Goal: Task Accomplishment & Management: Use online tool/utility

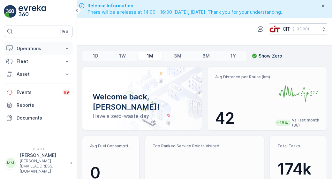
click at [53, 46] on p "Operations" at bounding box center [38, 48] width 43 height 6
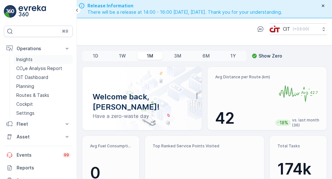
click at [53, 63] on link "Insights" at bounding box center [43, 59] width 59 height 9
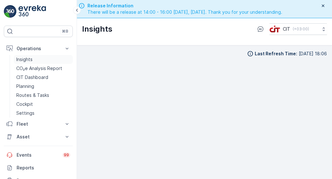
click at [43, 58] on link "Insights" at bounding box center [43, 59] width 59 height 9
click at [36, 96] on p "Routes & Tasks" at bounding box center [32, 95] width 33 height 6
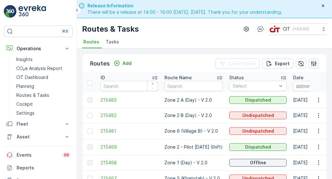
click at [313, 65] on icon "button" at bounding box center [314, 63] width 6 height 6
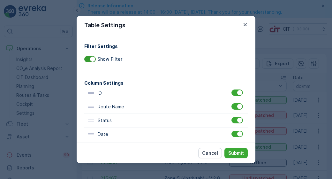
click at [87, 60] on div at bounding box center [89, 59] width 11 height 6
click at [84, 56] on input "Show Filter" at bounding box center [84, 56] width 0 height 0
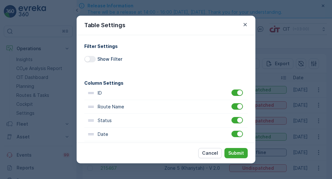
click at [93, 61] on div at bounding box center [89, 59] width 11 height 6
click at [84, 56] on input "Show Filter" at bounding box center [84, 56] width 0 height 0
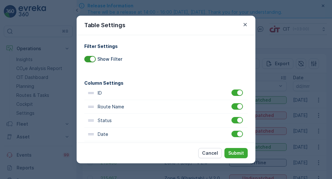
click at [86, 61] on div at bounding box center [89, 59] width 11 height 6
click at [84, 56] on input "Show Filter" at bounding box center [84, 56] width 0 height 0
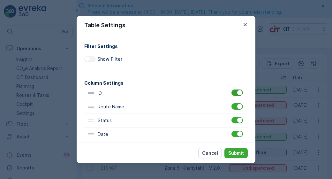
click at [233, 95] on div at bounding box center [236, 92] width 11 height 6
click at [231, 89] on input "checkbox" at bounding box center [231, 89] width 0 height 0
click at [235, 107] on div at bounding box center [236, 106] width 11 height 6
click at [231, 103] on input "checkbox" at bounding box center [231, 103] width 0 height 0
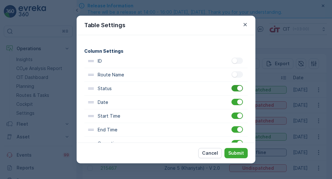
click at [236, 90] on div at bounding box center [236, 88] width 11 height 6
click at [231, 85] on input "checkbox" at bounding box center [231, 85] width 0 height 0
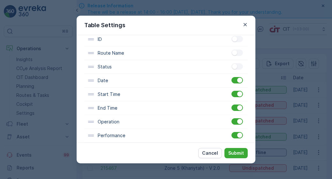
scroll to position [64, 0]
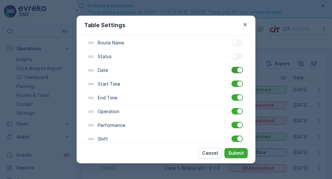
click at [234, 70] on div at bounding box center [236, 70] width 11 height 6
click at [231, 67] on input "checkbox" at bounding box center [231, 67] width 0 height 0
click at [234, 87] on div at bounding box center [237, 83] width 13 height 7
click at [234, 85] on div at bounding box center [236, 83] width 11 height 6
click at [231, 80] on input "checkbox" at bounding box center [231, 80] width 0 height 0
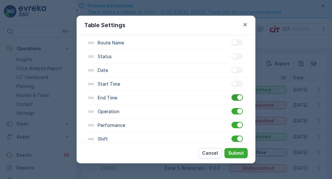
click at [235, 97] on div at bounding box center [236, 97] width 11 height 6
click at [231, 94] on input "checkbox" at bounding box center [231, 94] width 0 height 0
click at [233, 111] on div at bounding box center [236, 111] width 11 height 6
click at [231, 108] on input "checkbox" at bounding box center [231, 108] width 0 height 0
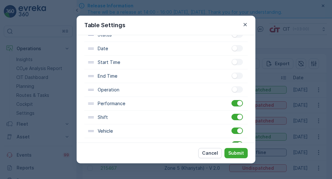
scroll to position [96, 0]
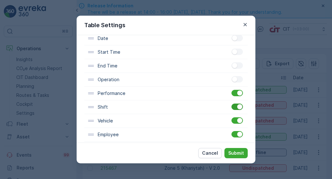
click at [234, 105] on div at bounding box center [236, 106] width 11 height 6
click at [231, 103] on input "checkbox" at bounding box center [231, 103] width 0 height 0
click at [233, 124] on div "Vehicle" at bounding box center [165, 121] width 163 height 14
click at [235, 121] on div at bounding box center [236, 120] width 11 height 6
click at [231, 117] on input "checkbox" at bounding box center [231, 117] width 0 height 0
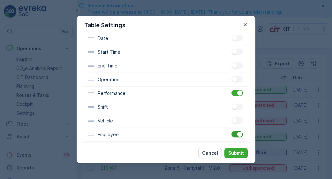
click at [235, 135] on div at bounding box center [236, 134] width 11 height 6
click at [231, 131] on input "checkbox" at bounding box center [231, 131] width 0 height 0
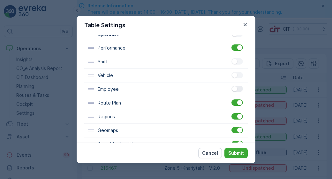
scroll to position [160, 0]
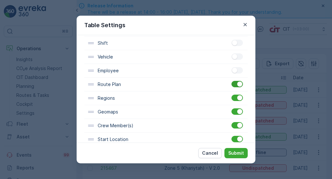
click at [235, 83] on div at bounding box center [236, 84] width 11 height 6
click at [231, 81] on input "checkbox" at bounding box center [231, 81] width 0 height 0
click at [233, 99] on div at bounding box center [236, 98] width 11 height 6
click at [231, 95] on input "checkbox" at bounding box center [231, 95] width 0 height 0
click at [234, 110] on div at bounding box center [236, 111] width 11 height 6
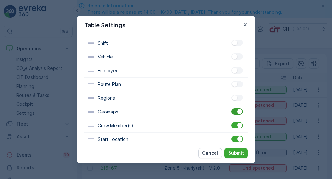
click at [231, 108] on input "checkbox" at bounding box center [231, 108] width 0 height 0
click at [233, 126] on div at bounding box center [236, 125] width 11 height 6
click at [231, 122] on input "checkbox" at bounding box center [231, 122] width 0 height 0
click at [234, 141] on div at bounding box center [237, 139] width 13 height 7
click at [233, 140] on div at bounding box center [236, 139] width 11 height 6
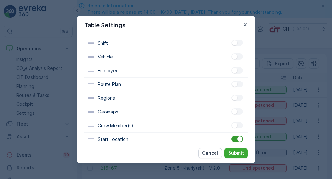
click at [231, 136] on input "checkbox" at bounding box center [231, 136] width 0 height 0
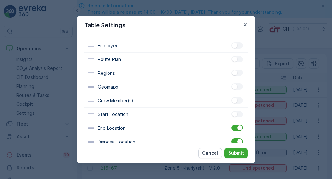
scroll to position [210, 0]
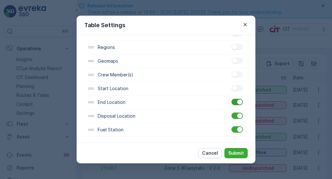
click at [235, 101] on div at bounding box center [236, 102] width 11 height 6
click at [231, 99] on input "checkbox" at bounding box center [231, 99] width 0 height 0
click at [235, 115] on div at bounding box center [236, 115] width 11 height 6
click at [231, 112] on input "checkbox" at bounding box center [231, 112] width 0 height 0
click at [235, 127] on div at bounding box center [236, 129] width 11 height 6
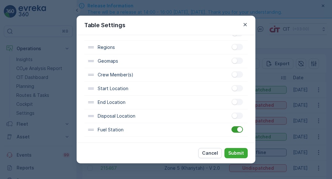
click at [231, 126] on input "checkbox" at bounding box center [231, 126] width 0 height 0
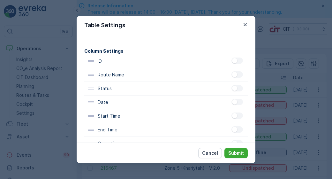
scroll to position [0, 0]
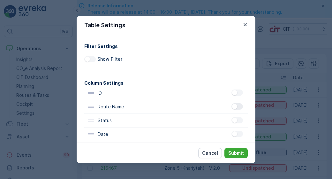
click at [239, 109] on div at bounding box center [236, 106] width 11 height 6
click at [231, 103] on input "checkbox" at bounding box center [231, 103] width 0 height 0
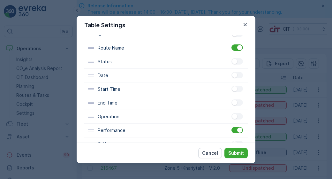
scroll to position [64, 0]
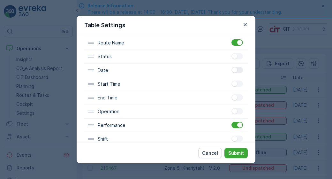
click at [237, 73] on div at bounding box center [236, 70] width 11 height 6
click at [231, 67] on input "checkbox" at bounding box center [231, 67] width 0 height 0
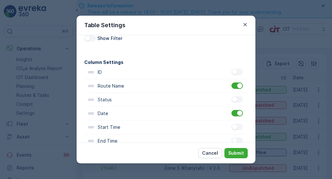
scroll to position [0, 0]
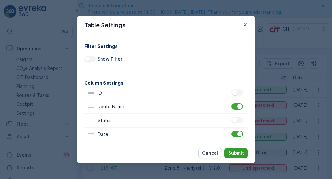
click at [233, 152] on p "Submit" at bounding box center [236, 153] width 16 height 6
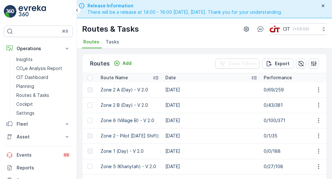
click at [200, 78] on div "Date" at bounding box center [211, 77] width 92 height 6
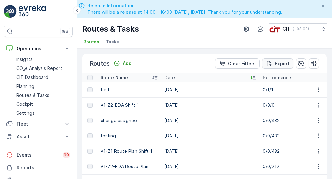
click at [278, 62] on p "Export" at bounding box center [282, 63] width 15 height 6
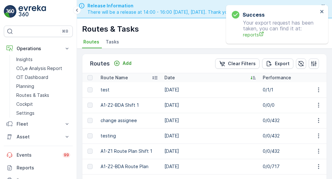
click at [319, 12] on div "Success Your export request has been taken, you can find it at: reports" at bounding box center [275, 24] width 90 height 31
click at [322, 12] on icon "close" at bounding box center [322, 11] width 4 height 5
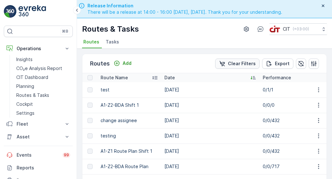
click at [246, 64] on p "Clear Filters" at bounding box center [242, 63] width 28 height 6
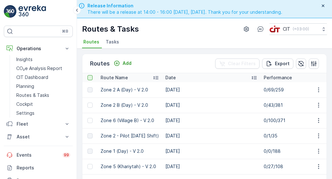
click at [91, 76] on div at bounding box center [89, 77] width 5 height 5
click at [91, 75] on input "checkbox" at bounding box center [91, 75] width 0 height 0
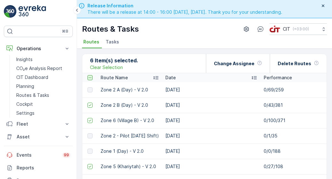
click at [90, 77] on icon at bounding box center [90, 77] width 4 height 4
click at [91, 75] on input "checkbox" at bounding box center [91, 75] width 0 height 0
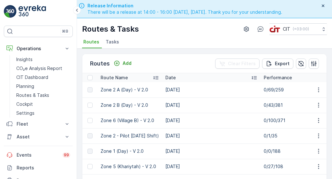
click at [287, 76] on p "Performance" at bounding box center [278, 77] width 28 height 6
click at [257, 76] on icon at bounding box center [254, 77] width 6 height 6
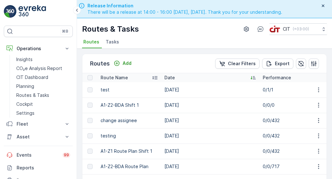
click at [254, 78] on icon at bounding box center [253, 77] width 5 height 3
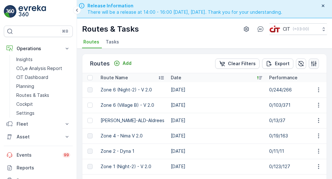
click at [313, 66] on button "button" at bounding box center [314, 63] width 10 height 10
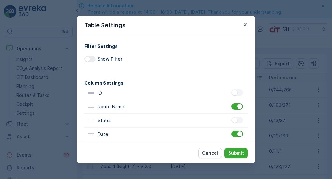
click at [93, 58] on div at bounding box center [89, 59] width 11 height 6
click at [84, 56] on input "Show Filter" at bounding box center [84, 56] width 0 height 0
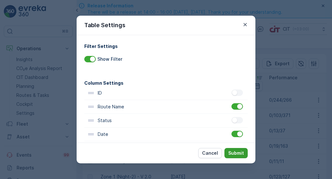
click at [241, 153] on p "Submit" at bounding box center [236, 153] width 16 height 6
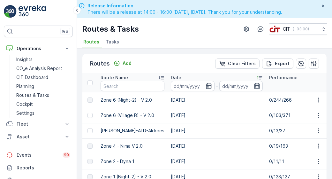
click at [254, 86] on icon "button" at bounding box center [257, 86] width 6 height 6
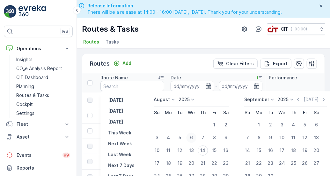
drag, startPoint x: 192, startPoint y: 149, endPoint x: 187, endPoint y: 139, distance: 11.4
click at [192, 150] on div "13" at bounding box center [191, 150] width 10 height 10
type input "[DATE]"
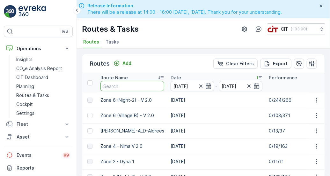
type input "[DATE]"
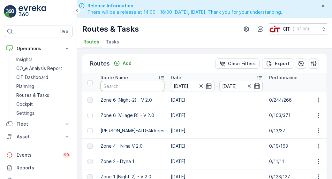
click at [146, 86] on input "text" at bounding box center [133, 86] width 64 height 10
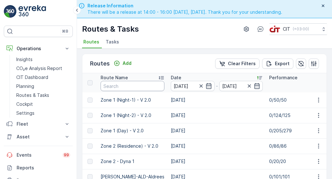
scroll to position [75, 0]
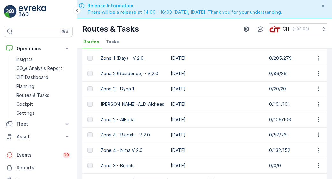
click at [133, 87] on td "Zone 2 - Dyna 1" at bounding box center [132, 88] width 70 height 15
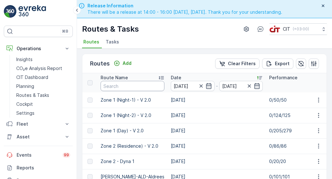
click at [125, 85] on input "text" at bounding box center [133, 86] width 64 height 10
type input "zone 3"
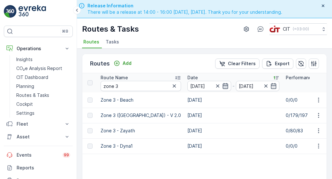
click at [222, 87] on icon "button" at bounding box center [225, 86] width 6 height 6
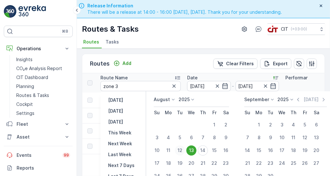
click at [182, 152] on div "12" at bounding box center [180, 150] width 10 height 10
type input "[DATE]"
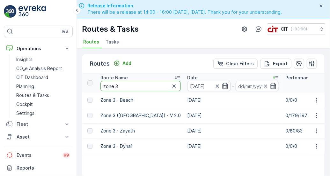
type input "[DATE]"
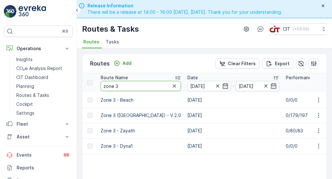
click at [142, 89] on input "zone 3" at bounding box center [141, 86] width 80 height 10
